Goal: Download file/media

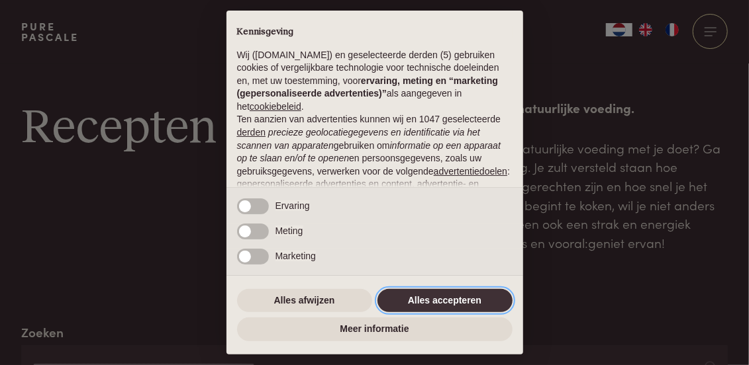
click at [455, 300] on button "Alles accepteren" at bounding box center [444, 301] width 135 height 24
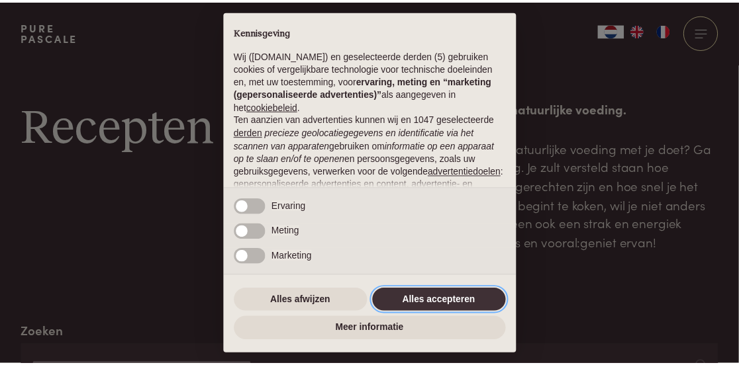
scroll to position [166, 0]
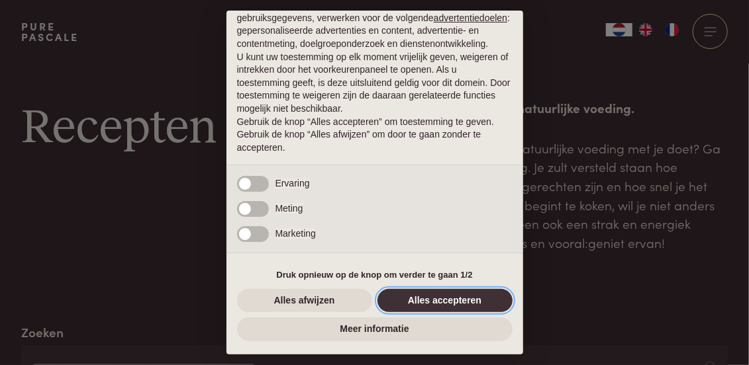
click at [432, 301] on button "Alles accepteren" at bounding box center [444, 301] width 135 height 24
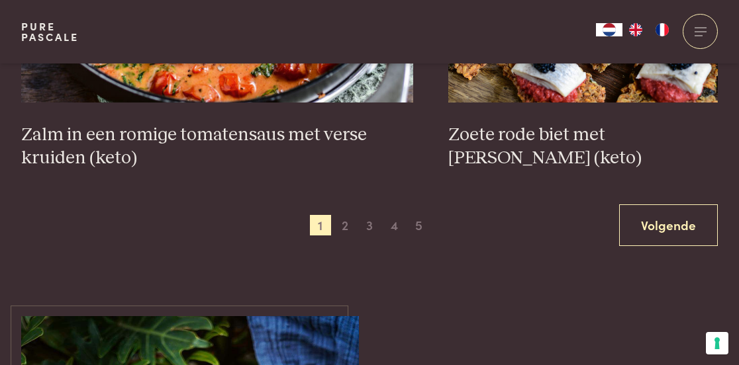
scroll to position [2527, 0]
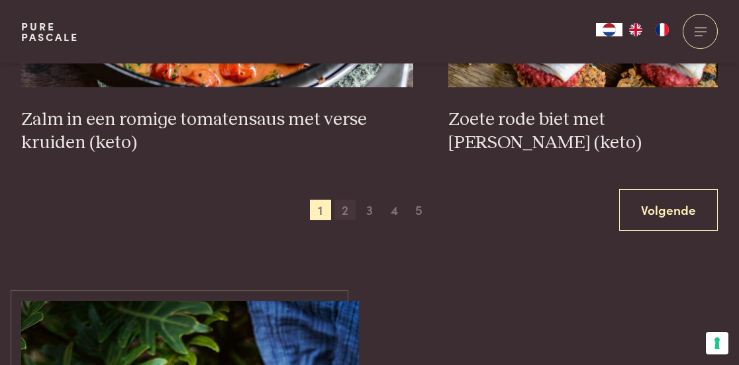
click at [346, 214] on span "2" at bounding box center [344, 210] width 21 height 21
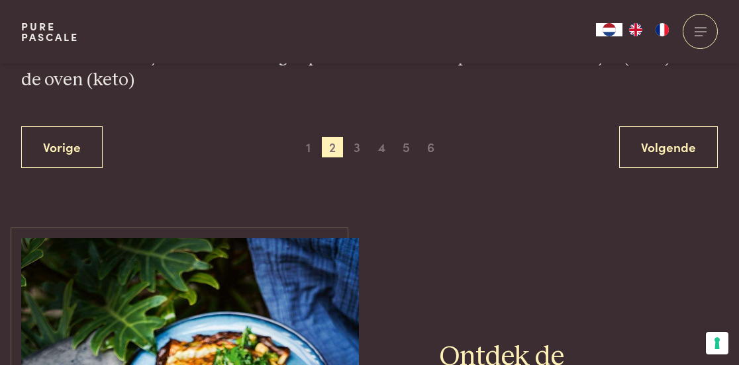
scroll to position [2598, 0]
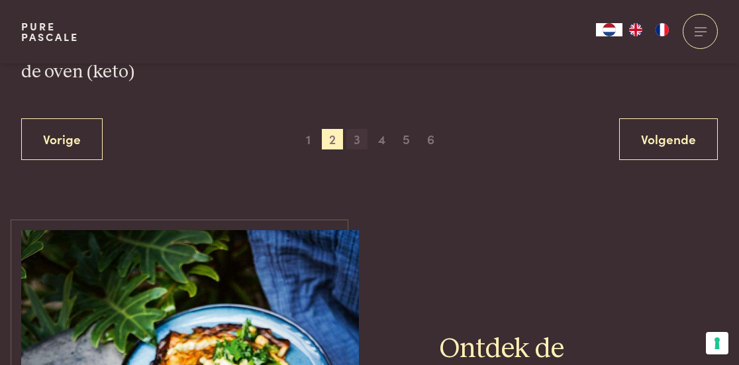
click at [358, 143] on span "3" at bounding box center [356, 139] width 21 height 21
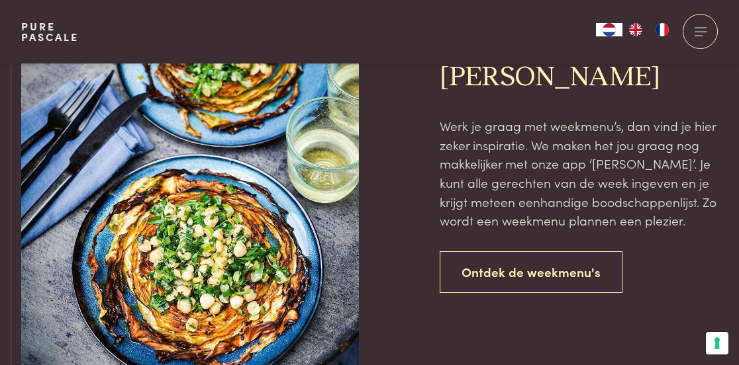
scroll to position [2994, 0]
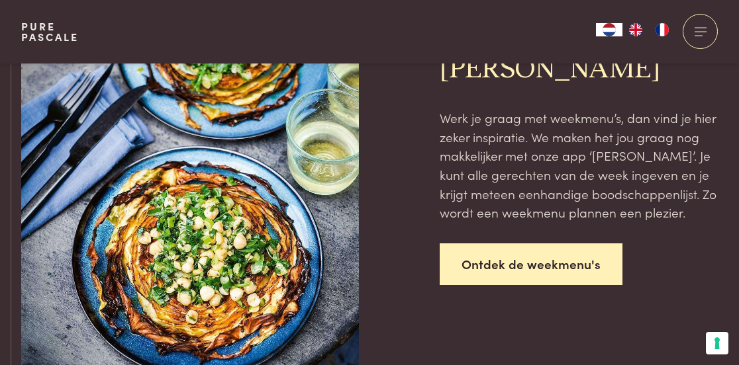
click at [579, 264] on link "Ontdek de weekmenu's" at bounding box center [531, 265] width 183 height 42
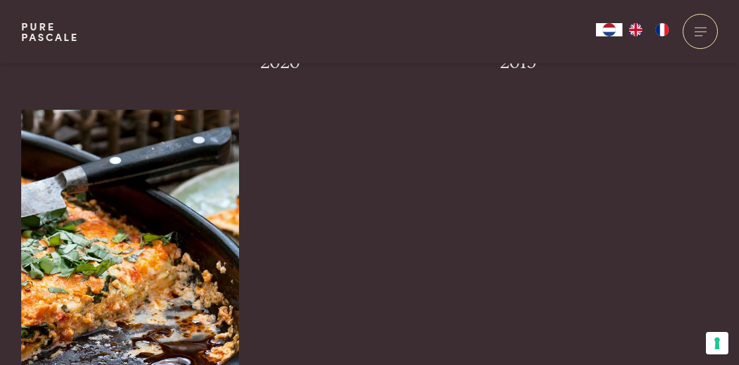
scroll to position [1499, 0]
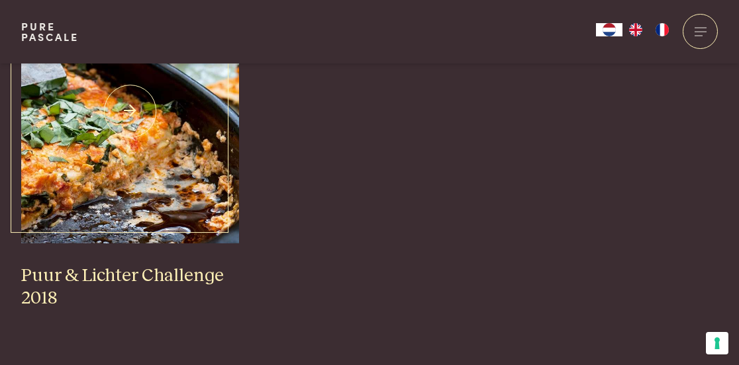
click at [178, 126] on img at bounding box center [130, 111] width 219 height 265
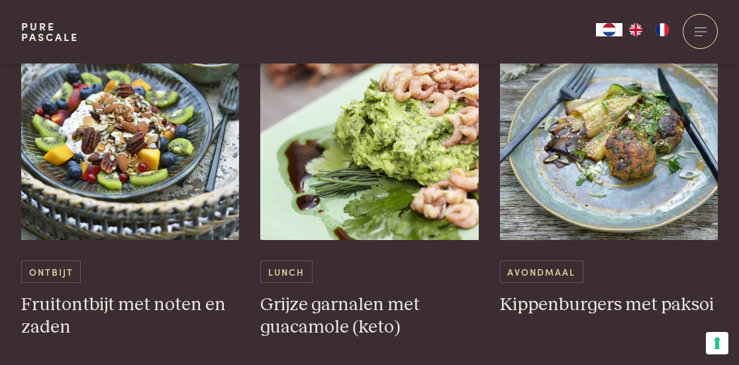
scroll to position [848, 0]
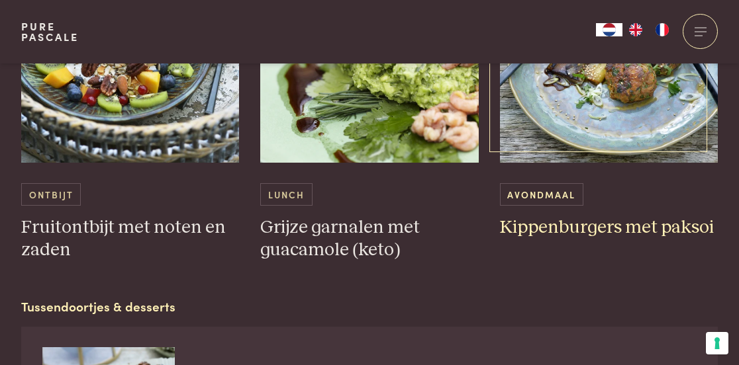
click at [539, 240] on h3 "Kippenburgers met paksoi" at bounding box center [609, 228] width 219 height 23
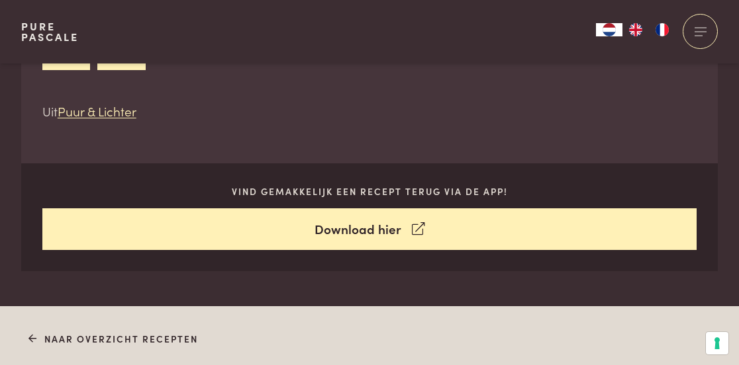
scroll to position [583, 0]
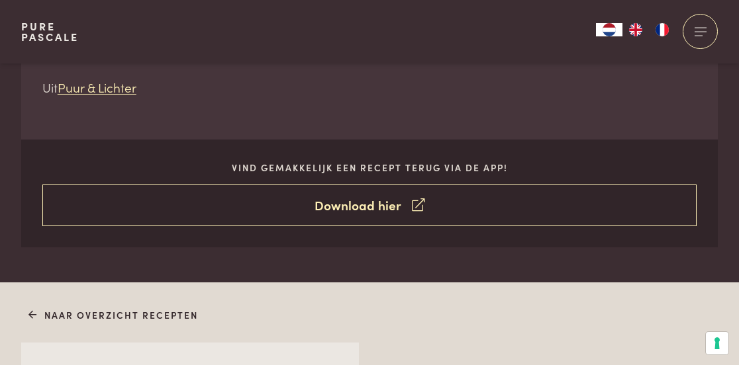
click at [384, 210] on link "Download hier" at bounding box center [369, 206] width 655 height 42
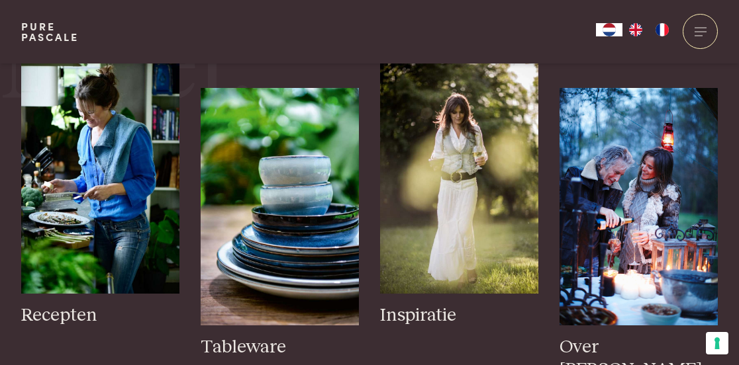
scroll to position [1555, 0]
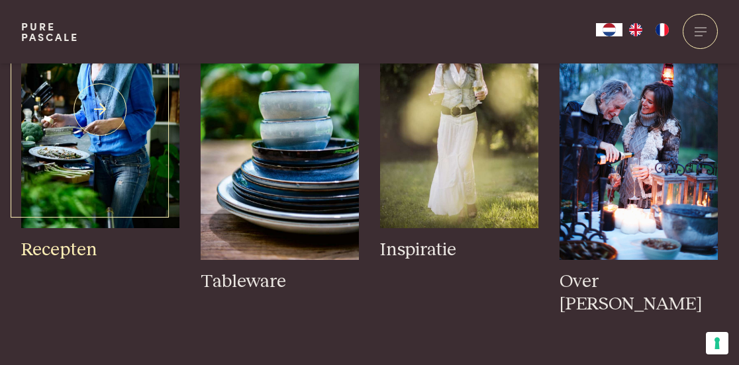
click at [103, 101] on img at bounding box center [100, 110] width 158 height 238
